Goal: Information Seeking & Learning: Find specific fact

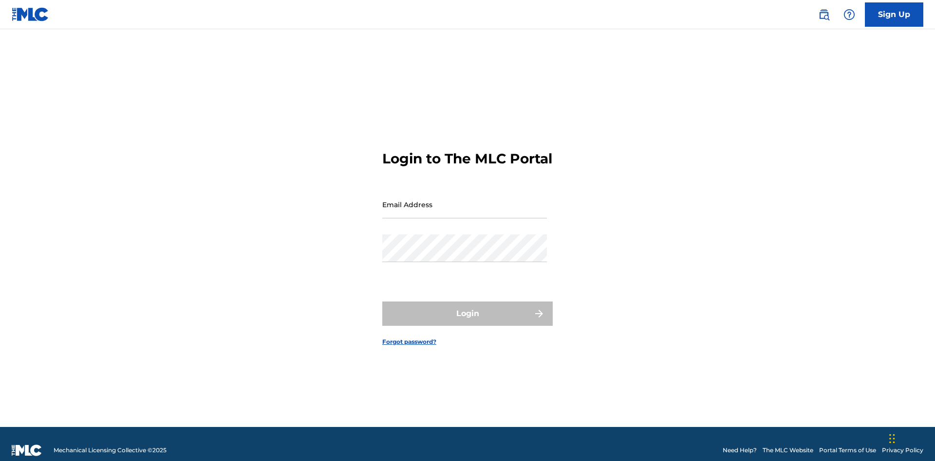
scroll to position [13, 0]
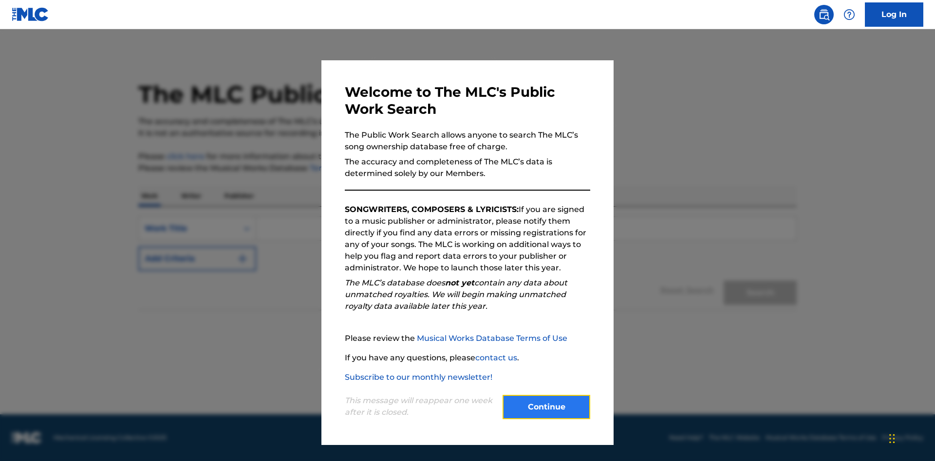
click at [546, 407] on button "Continue" at bounding box center [546, 407] width 88 height 24
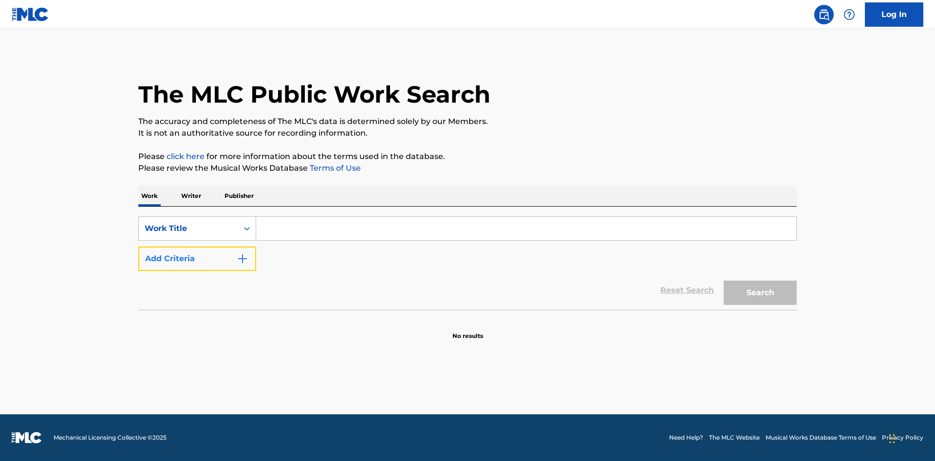
click at [197, 259] on button "Add Criteria" at bounding box center [197, 259] width 118 height 24
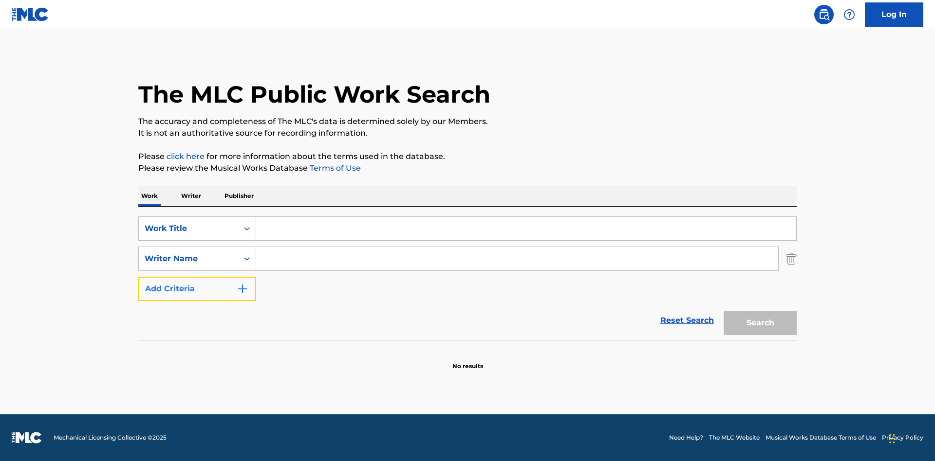
click at [197, 289] on button "Add Criteria" at bounding box center [197, 289] width 118 height 24
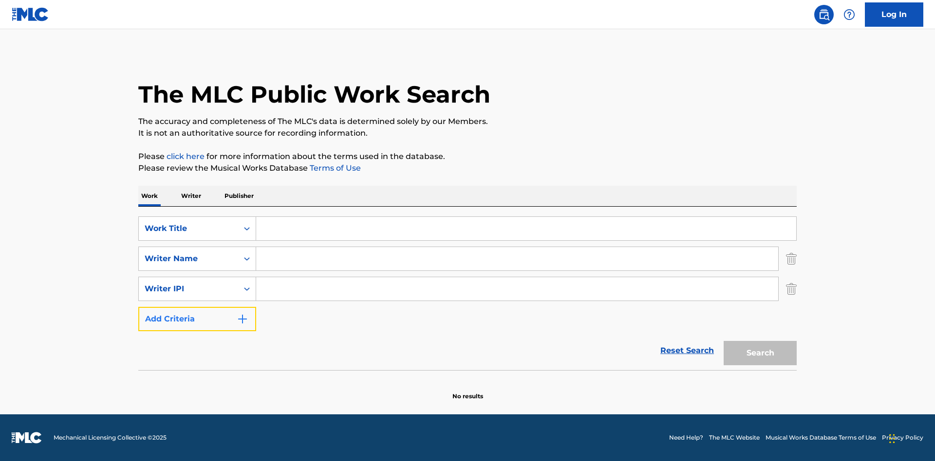
click at [197, 319] on button "Add Criteria" at bounding box center [197, 319] width 118 height 24
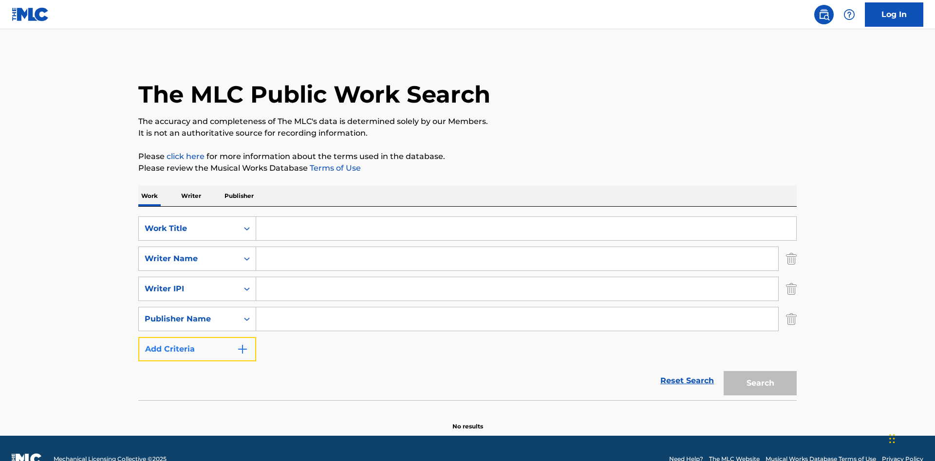
scroll to position [21, 0]
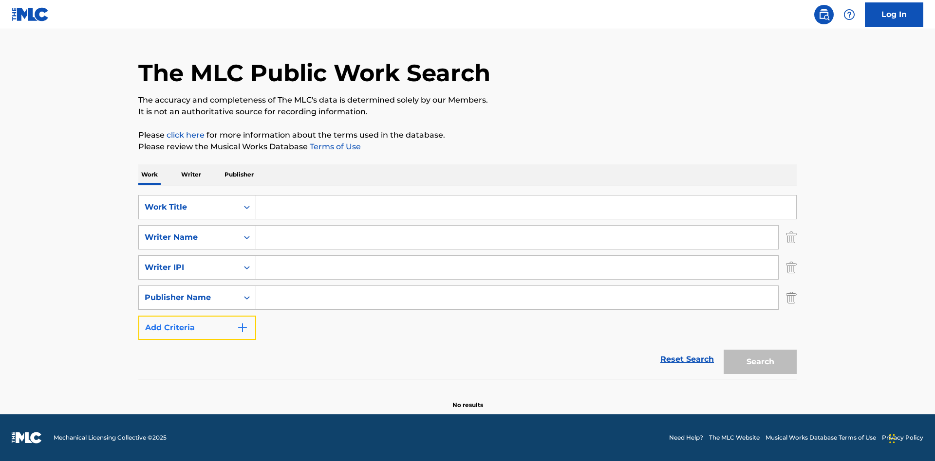
click at [197, 328] on button "Add Criteria" at bounding box center [197, 328] width 118 height 24
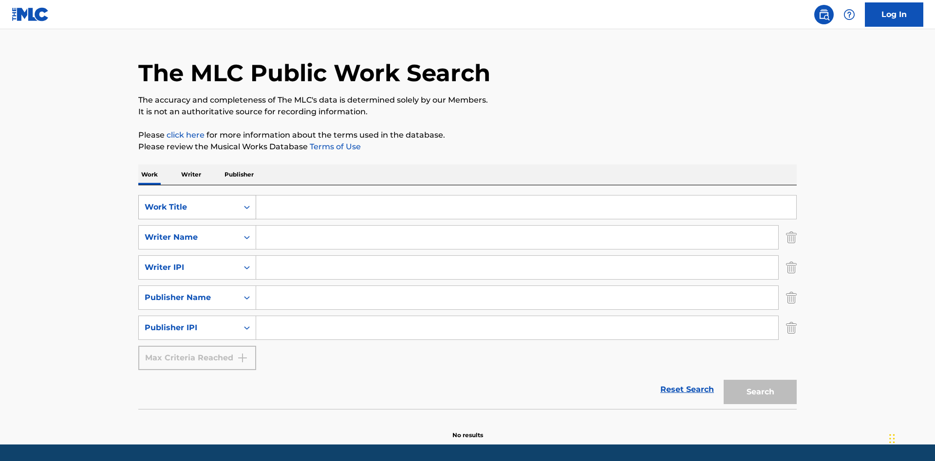
click at [188, 202] on div "Work Title" at bounding box center [189, 208] width 88 height 12
click at [197, 220] on div "ISWC" at bounding box center [197, 232] width 117 height 24
click at [188, 232] on div "Writer Name" at bounding box center [189, 238] width 88 height 12
click at [197, 250] on div "MLC Publisher Number" at bounding box center [197, 262] width 117 height 24
click at [188, 262] on div "Writer IPI" at bounding box center [189, 268] width 88 height 12
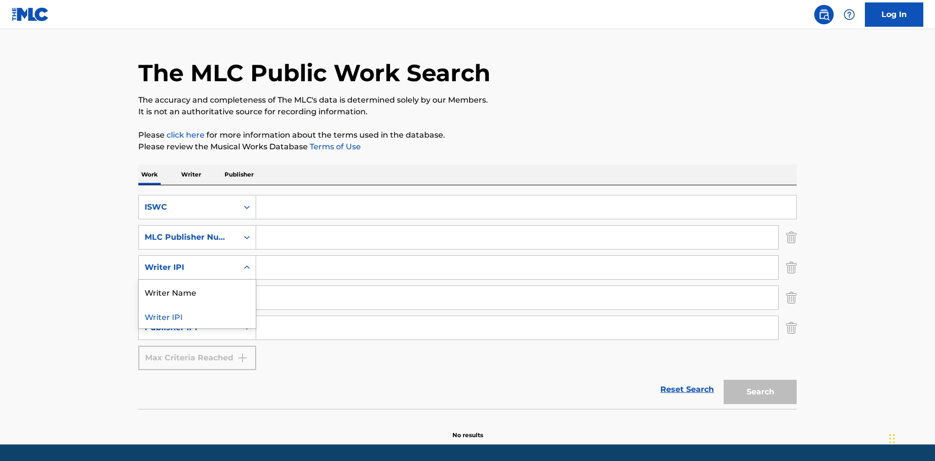
scroll to position [52, 0]
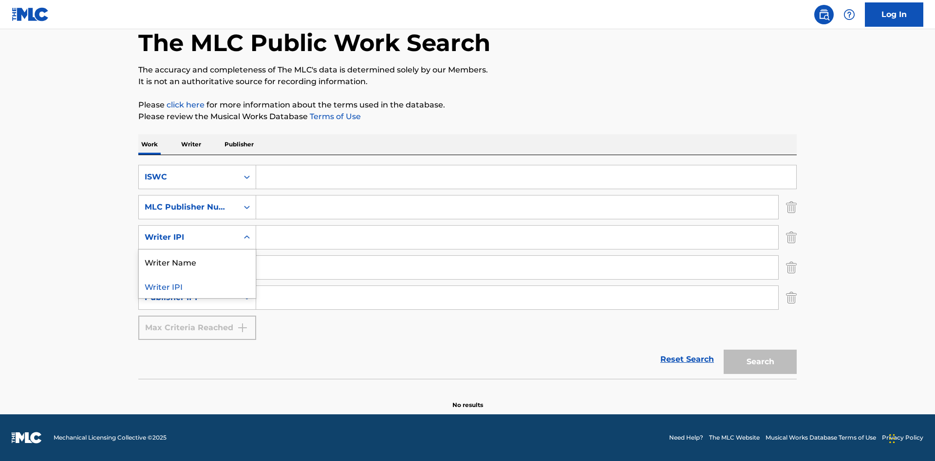
click at [197, 262] on div "Writer Name" at bounding box center [197, 262] width 117 height 24
click at [188, 268] on div "Publisher Name" at bounding box center [189, 268] width 88 height 12
click at [197, 292] on div "Writer IPI" at bounding box center [197, 292] width 117 height 24
click at [188, 298] on div "Publisher IPI" at bounding box center [189, 298] width 88 height 12
click at [197, 322] on div "Publisher Name" at bounding box center [197, 322] width 117 height 24
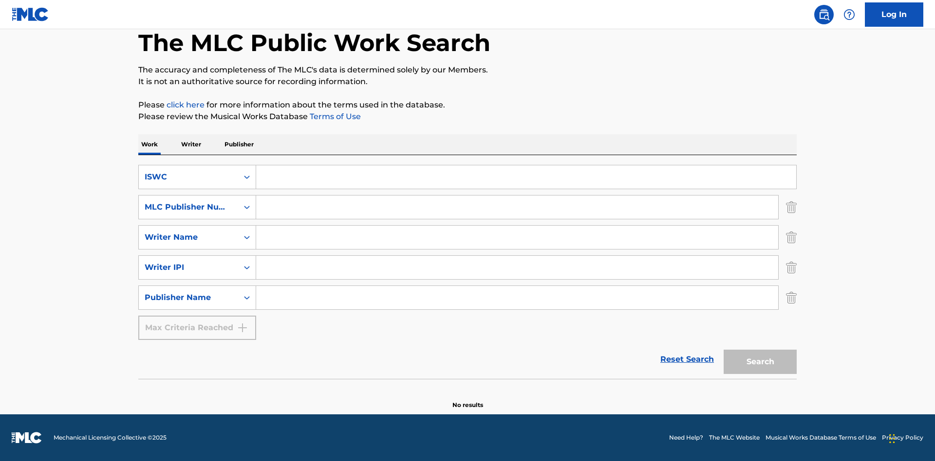
click at [526, 177] on input "Search Form" at bounding box center [526, 176] width 540 height 23
type input "T-917.105.8"
click at [517, 207] on input "Search Form" at bounding box center [517, 207] width 522 height 23
type input "P06967"
click at [517, 238] on input "Search Form" at bounding box center [517, 237] width 522 height 23
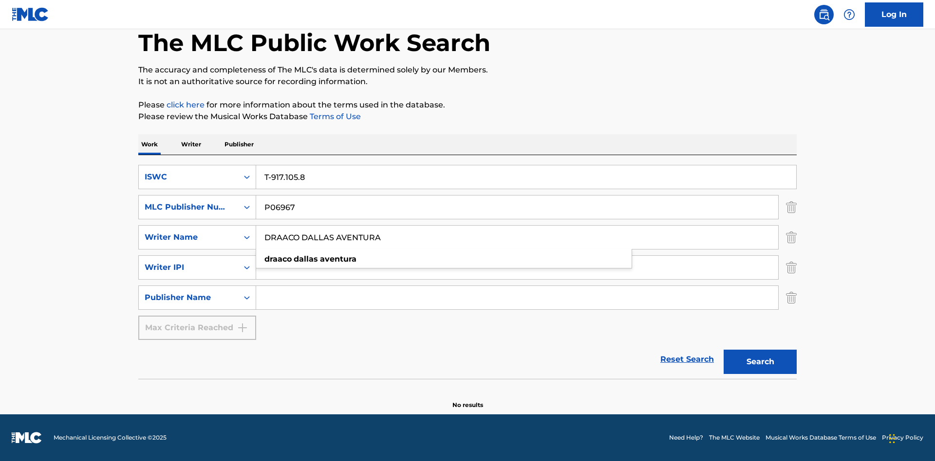
type input "DRAACO DALLAS AVENTURA"
click at [517, 268] on input "Search Form" at bounding box center [517, 267] width 522 height 23
type input "00766422818"
click at [517, 298] on input "Search Form" at bounding box center [517, 297] width 522 height 23
type input "DRAACO AVENTURA PUB DESIGNEE"
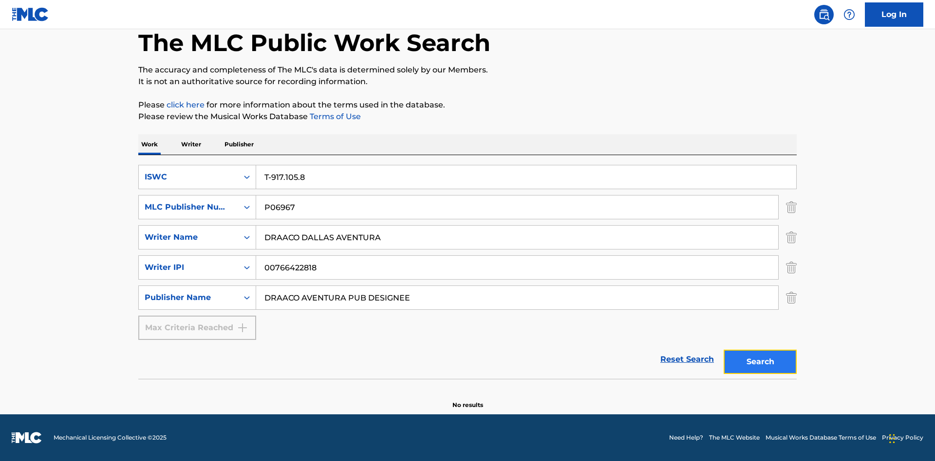
click at [760, 362] on button "Search" at bounding box center [759, 362] width 73 height 24
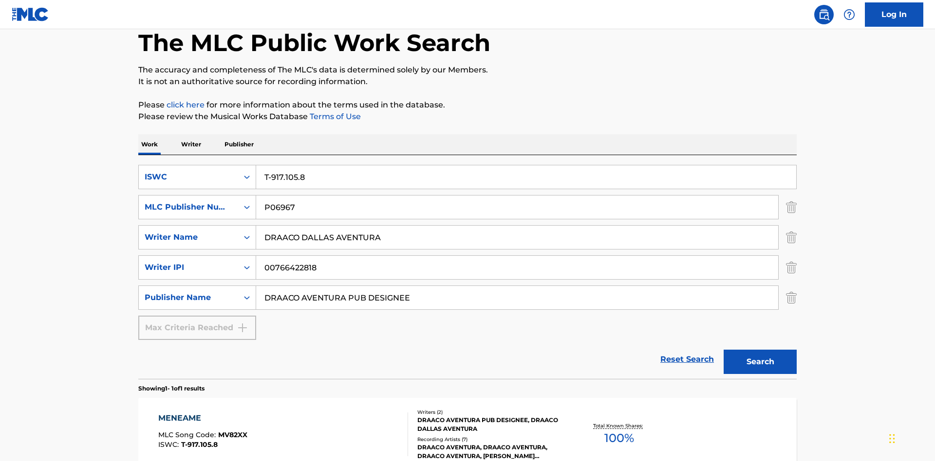
click at [202, 413] on div "MENEAME" at bounding box center [202, 419] width 89 height 12
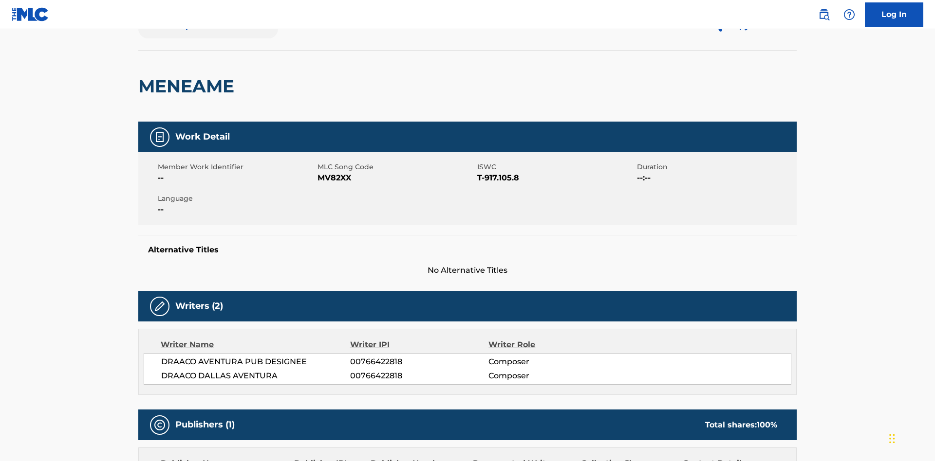
click at [207, 38] on button "< Back to public search results" at bounding box center [208, 26] width 140 height 24
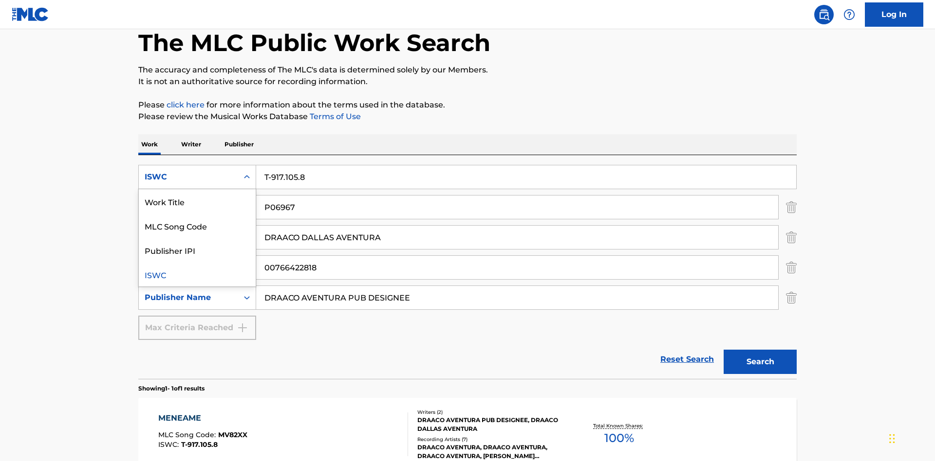
click at [197, 214] on div "MLC Song Code" at bounding box center [197, 226] width 117 height 24
click at [188, 202] on div "MLC Publisher Number" at bounding box center [189, 208] width 88 height 12
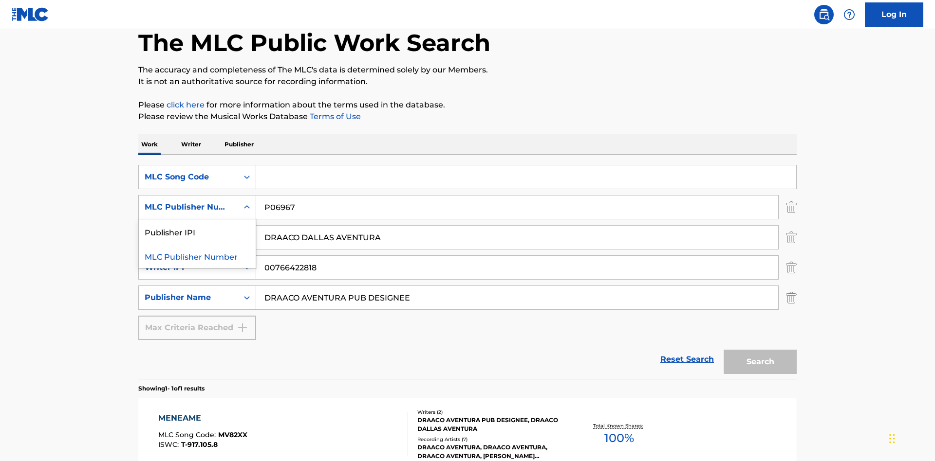
click at [197, 220] on div "Publisher IPI" at bounding box center [197, 232] width 117 height 24
click at [526, 165] on input "Search Form" at bounding box center [526, 176] width 540 height 23
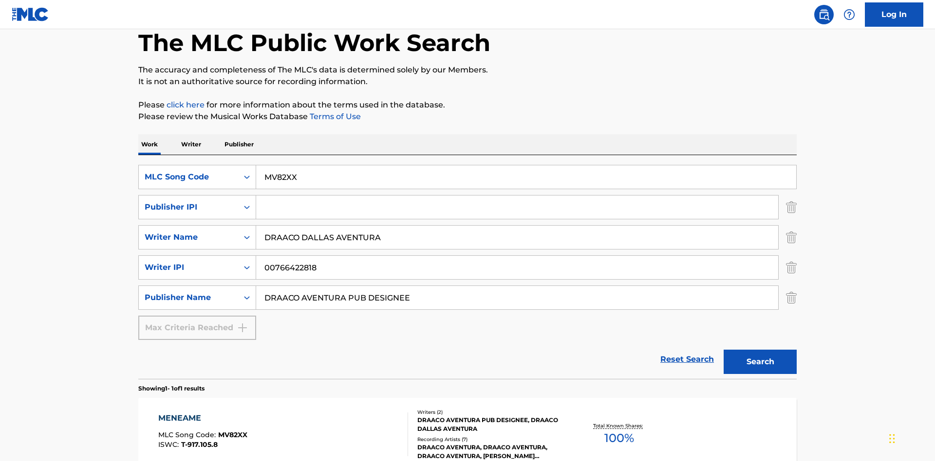
type input "MV82XX"
click at [517, 196] on input "Search Form" at bounding box center [517, 207] width 522 height 23
type input "00766422818"
click at [760, 350] on button "Search" at bounding box center [759, 362] width 73 height 24
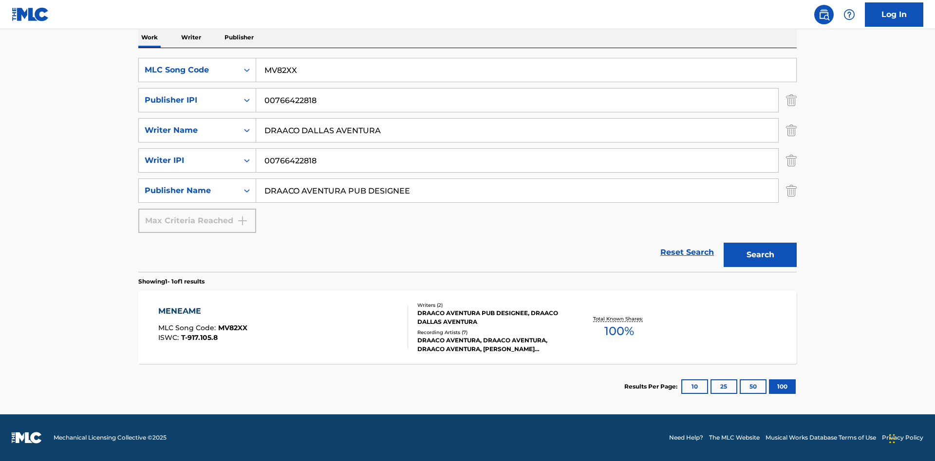
click at [202, 312] on div "MENEAME" at bounding box center [202, 312] width 89 height 12
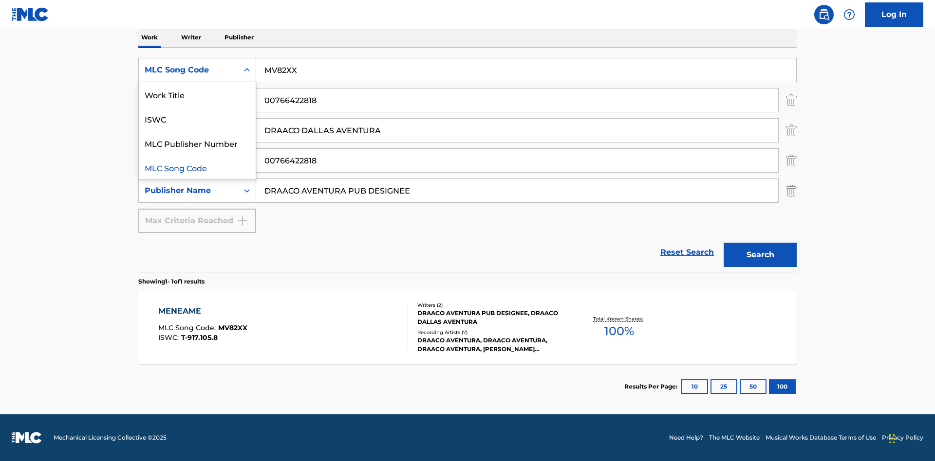
click at [197, 94] on div "Work Title" at bounding box center [197, 94] width 117 height 24
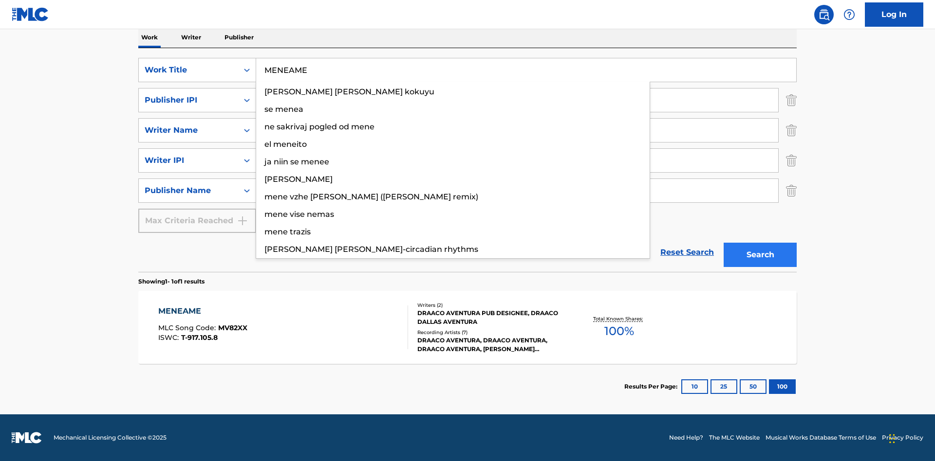
type input "MENEAME"
click at [760, 255] on button "Search" at bounding box center [759, 255] width 73 height 24
